Goal: Check status: Check status

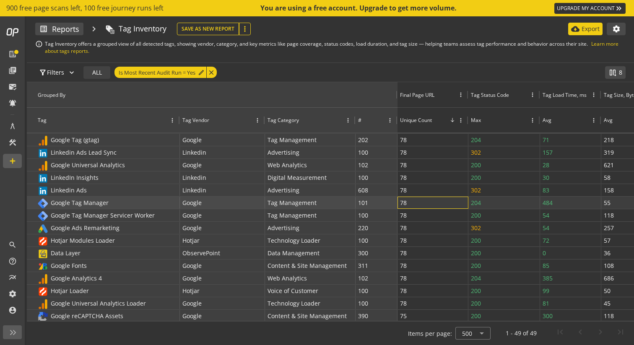
scroll to position [0, 23]
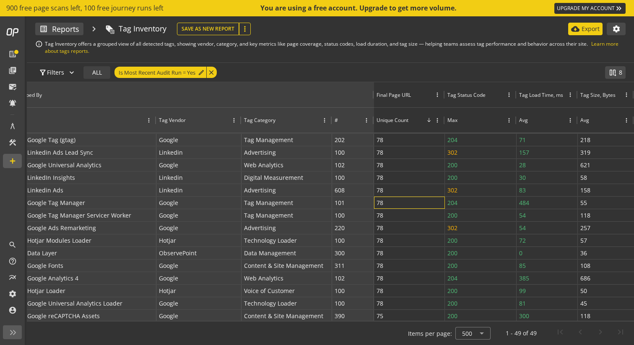
click at [276, 67] on div "filter_alt Filters expand_more ALL Is Most Recent Audit Run = Yes edit close" at bounding box center [312, 72] width 555 height 19
click at [291, 77] on div "filter_alt Filters expand_more ALL Is Most Recent Audit Run = Yes edit close" at bounding box center [312, 72] width 555 height 19
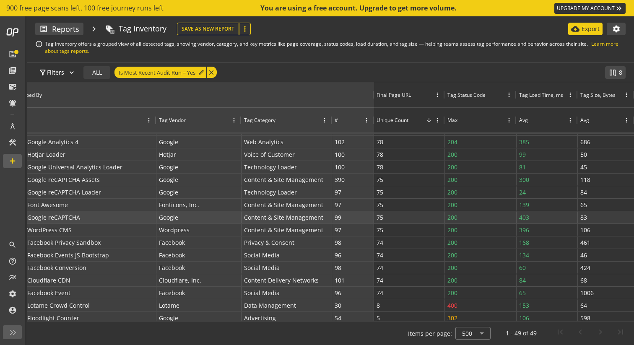
scroll to position [0, 0]
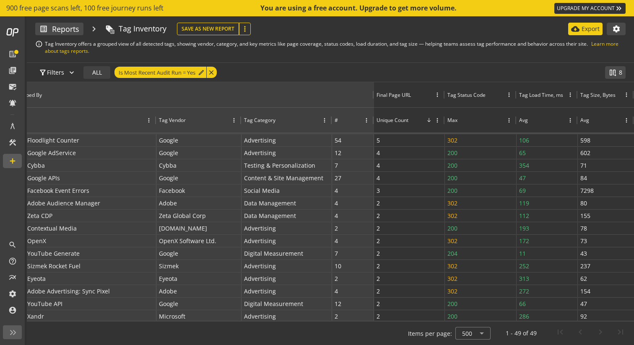
click at [94, 29] on mat-icon "chevron_right" at bounding box center [93, 29] width 21 height 13
click at [65, 33] on span at bounding box center [60, 29] width 20 height 20
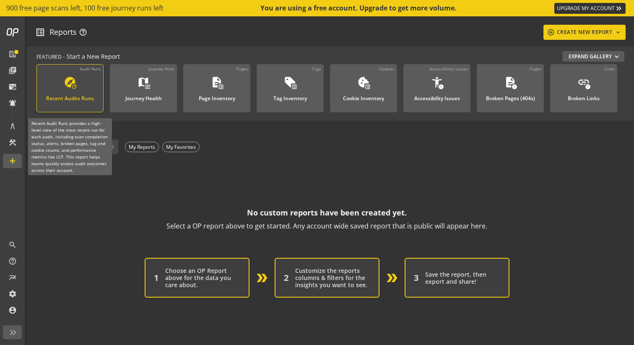
click at [64, 99] on div "Recent Audits Runs" at bounding box center [70, 96] width 48 height 11
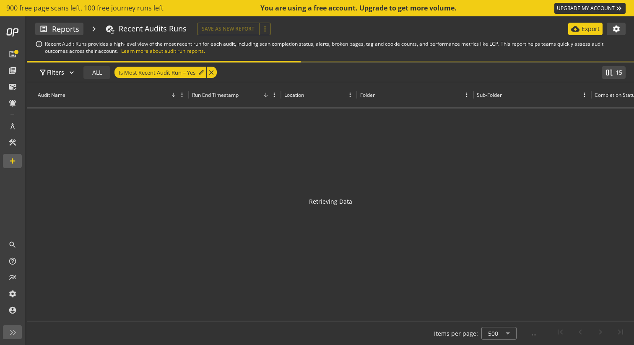
click at [79, 97] on div "Audit Name" at bounding box center [112, 94] width 149 height 7
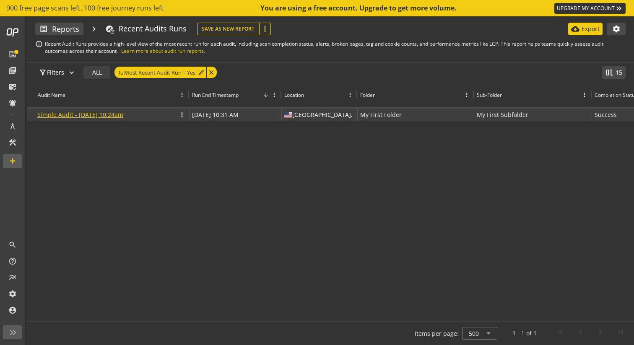
click at [85, 116] on link "Simple Audit - [DATE] 10:24am" at bounding box center [80, 115] width 86 height 8
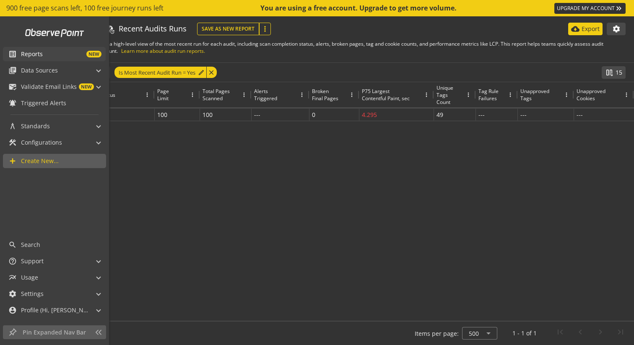
click at [59, 56] on span "NEW" at bounding box center [72, 54] width 59 height 7
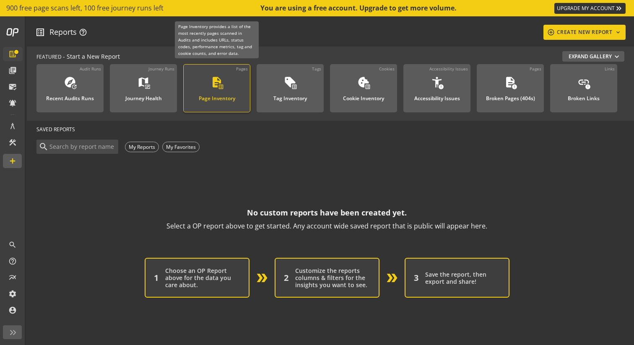
click at [221, 96] on div "Page Inventory" at bounding box center [217, 96] width 37 height 11
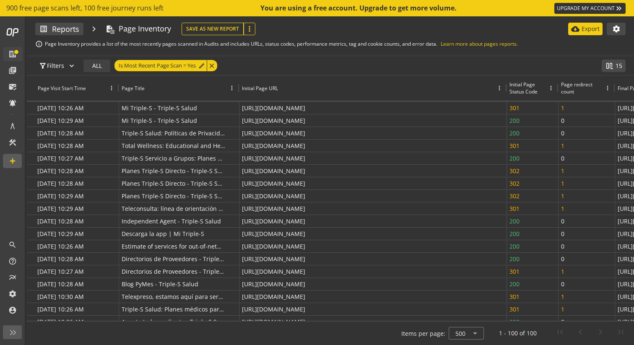
drag, startPoint x: 387, startPoint y: 89, endPoint x: 506, endPoint y: 102, distance: 119.9
click at [506, 102] on div "Page Visit Start Time Page Title Initial Page URL Initial Page Status Code Page…" at bounding box center [331, 198] width 608 height 245
